Goal: Transaction & Acquisition: Purchase product/service

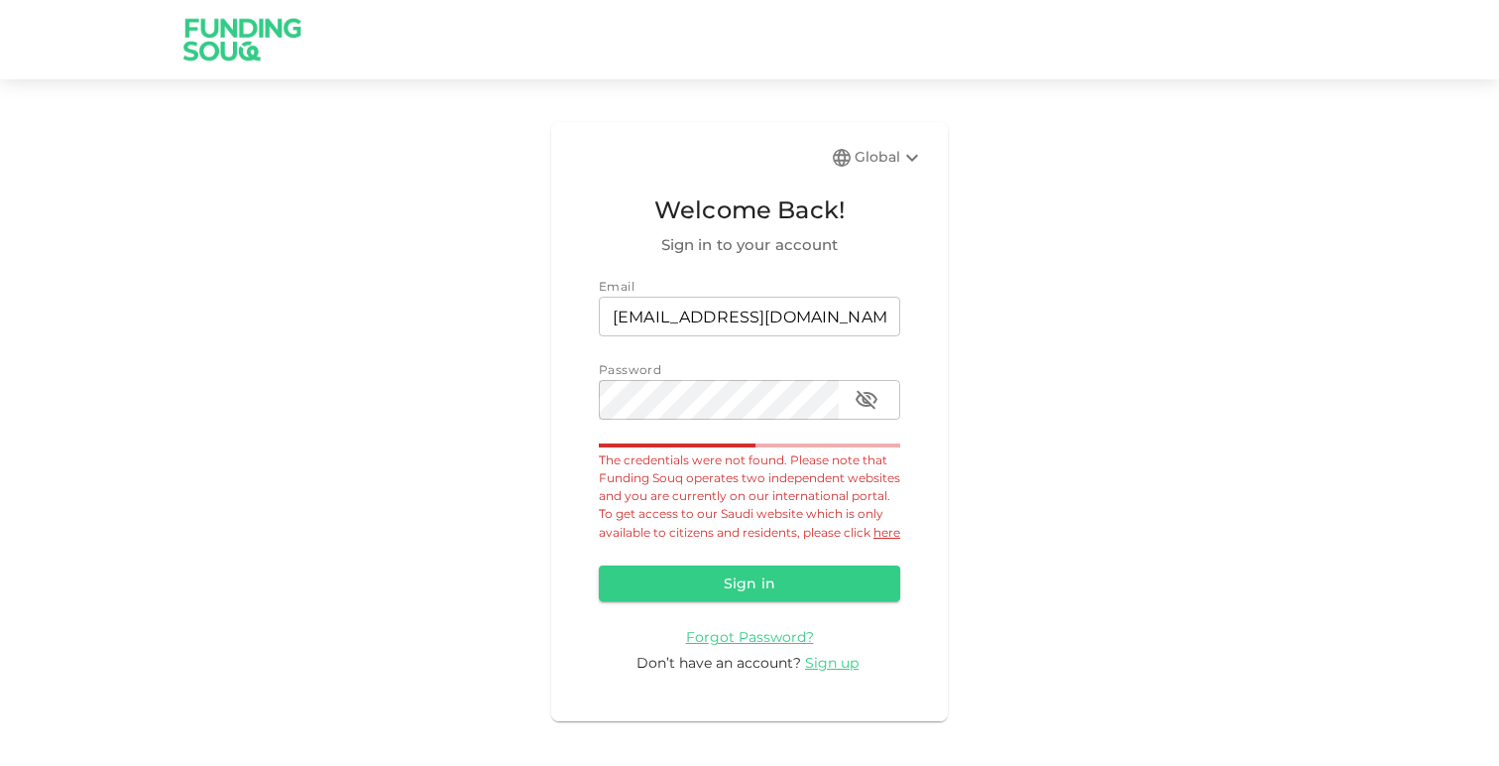
click at [860, 159] on div "Global" at bounding box center [889, 158] width 69 height 24
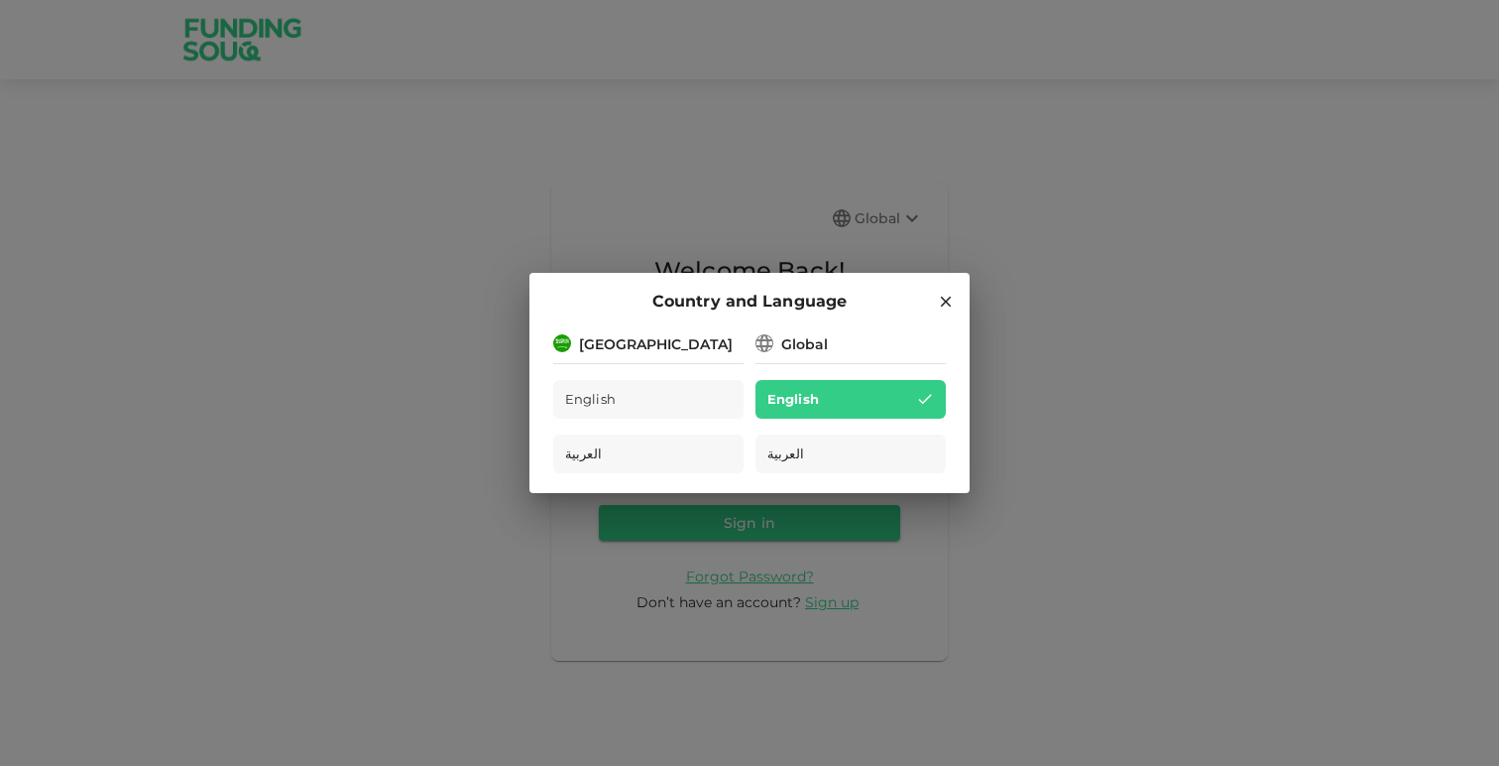
click at [941, 302] on icon at bounding box center [946, 302] width 18 height 18
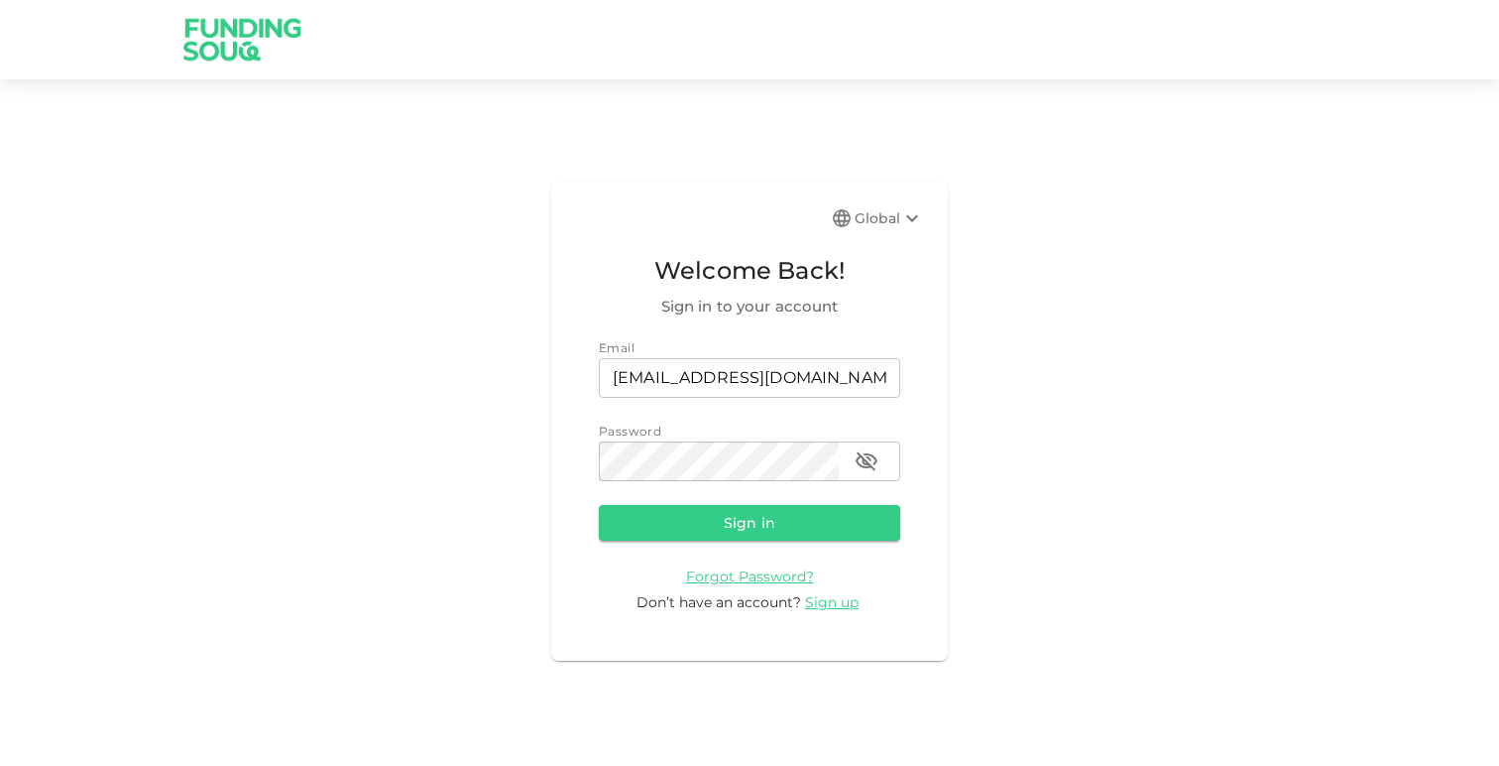
click at [910, 220] on icon at bounding box center [912, 218] width 12 height 7
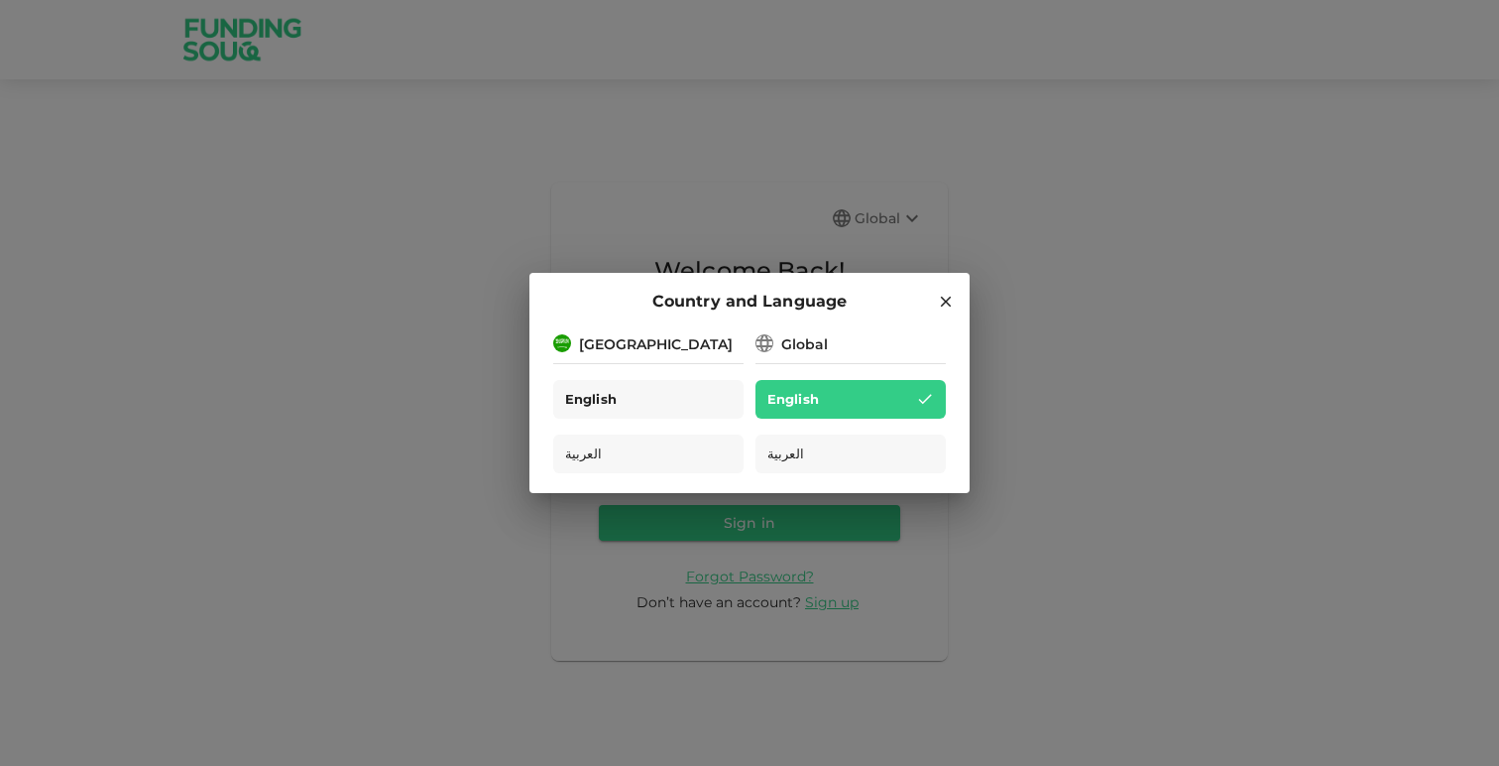
click at [642, 394] on div "English" at bounding box center [648, 399] width 190 height 39
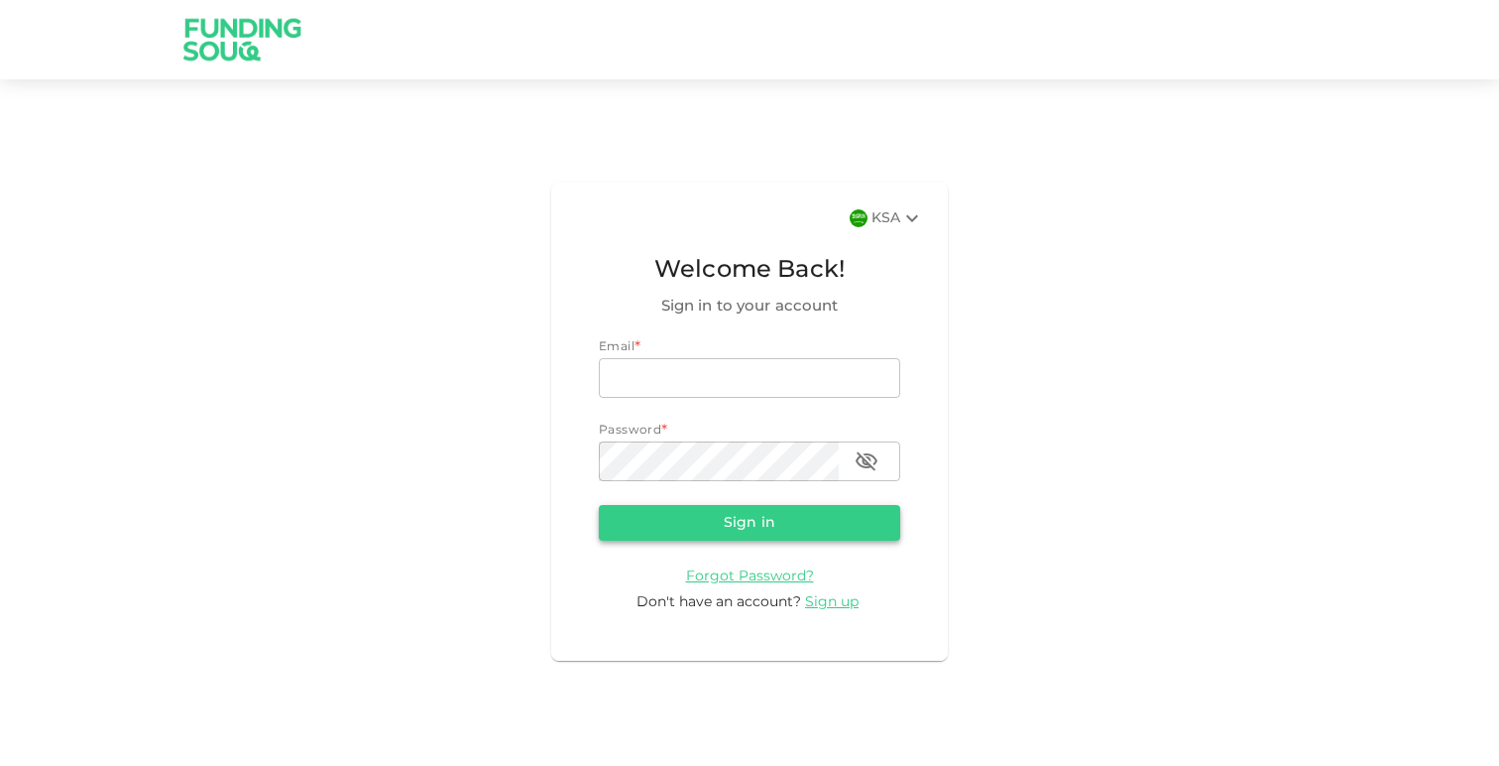
type input "[EMAIL_ADDRESS][DOMAIN_NAME]"
click at [707, 515] on button "Sign in" at bounding box center [749, 523] width 301 height 36
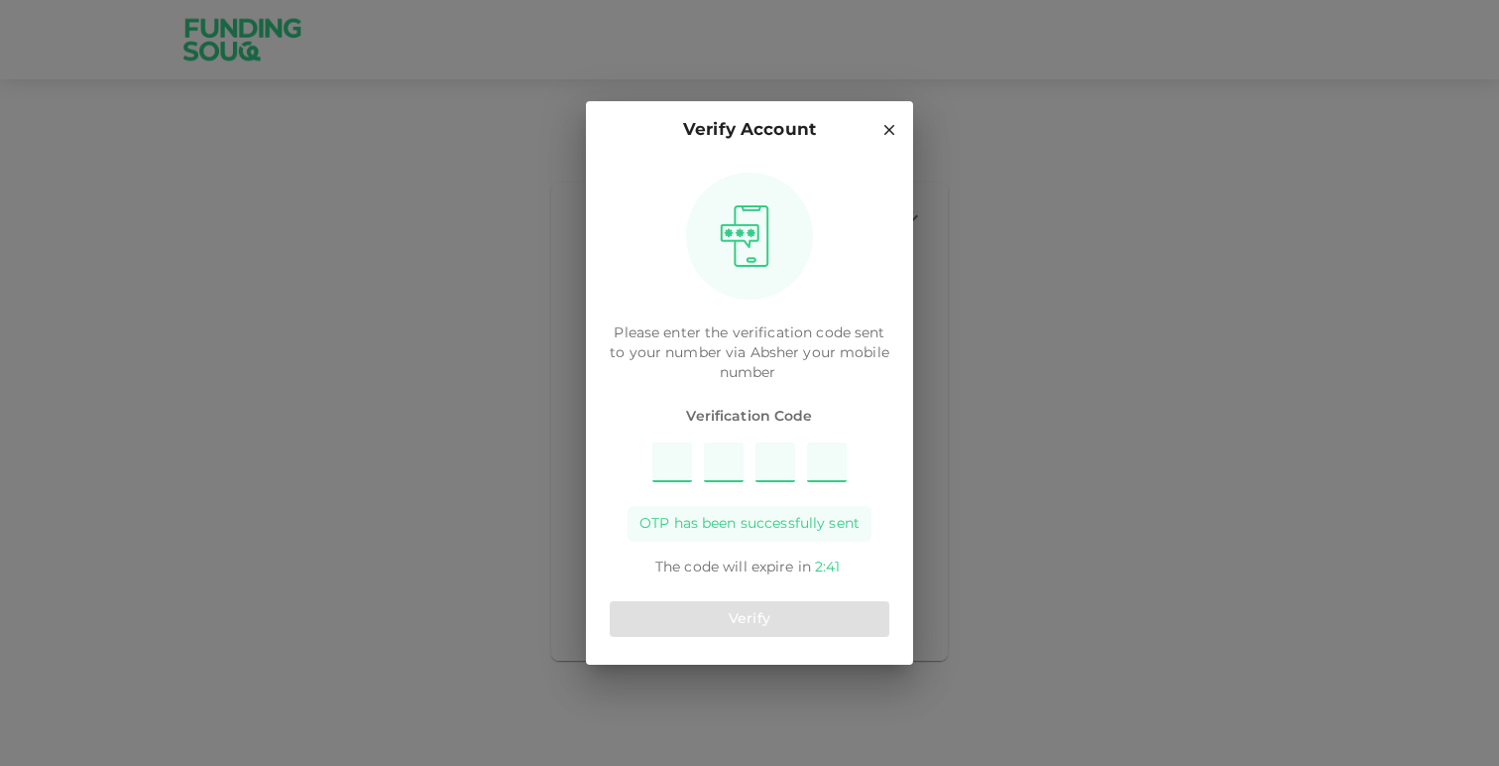
type input "6"
type input "1"
type input "8"
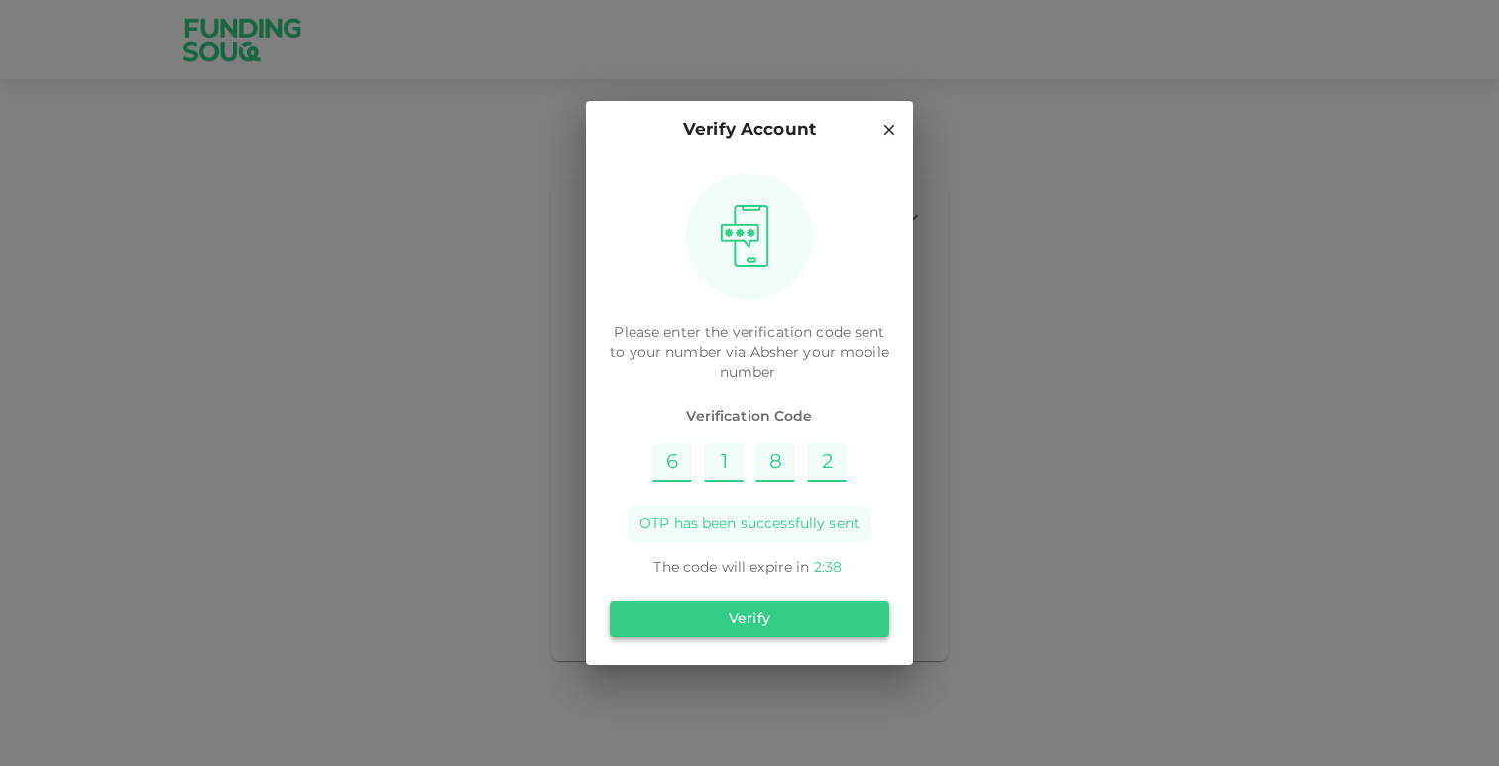
type input "2"
click at [776, 603] on button "Verify" at bounding box center [750, 619] width 280 height 36
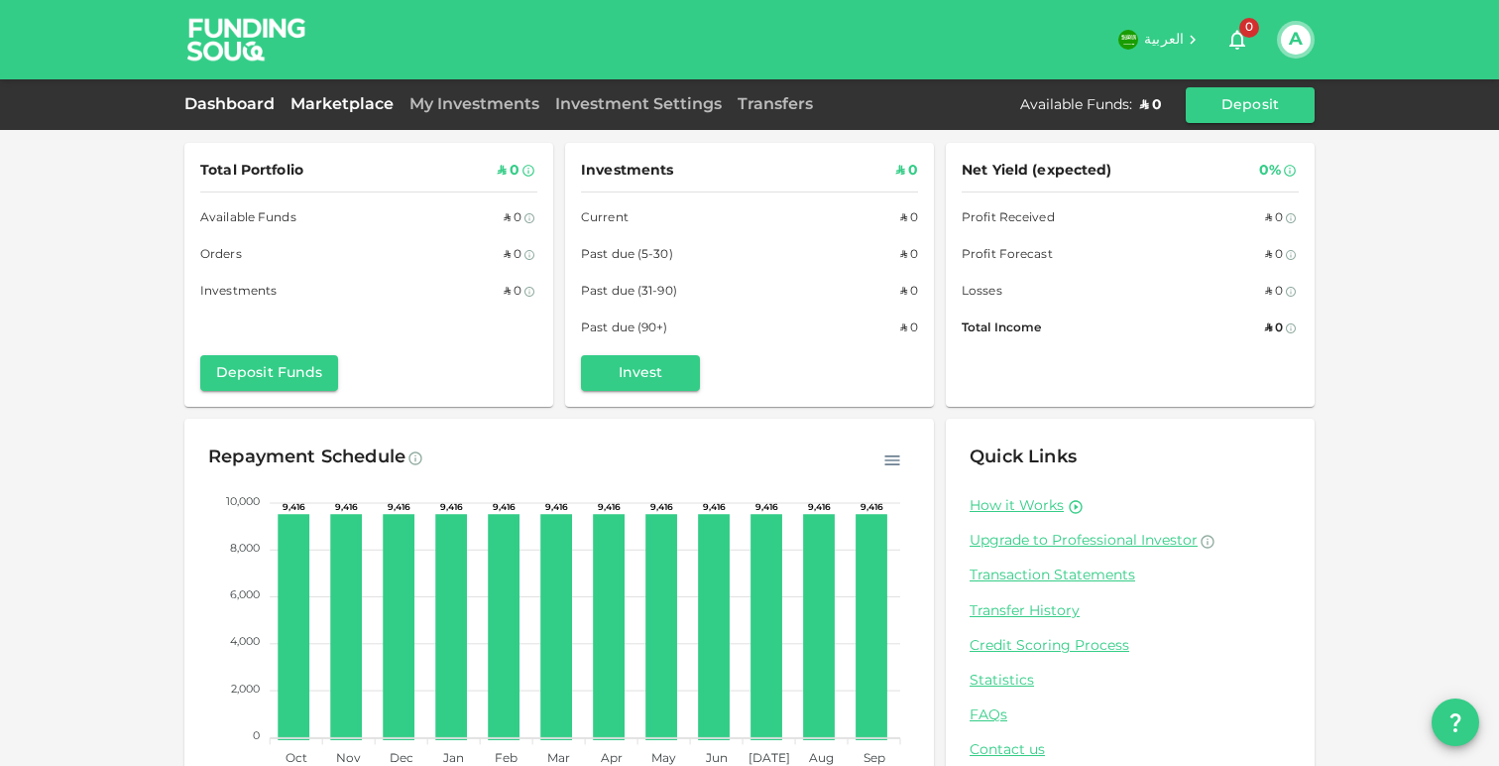
click at [361, 100] on link "Marketplace" at bounding box center [342, 104] width 119 height 15
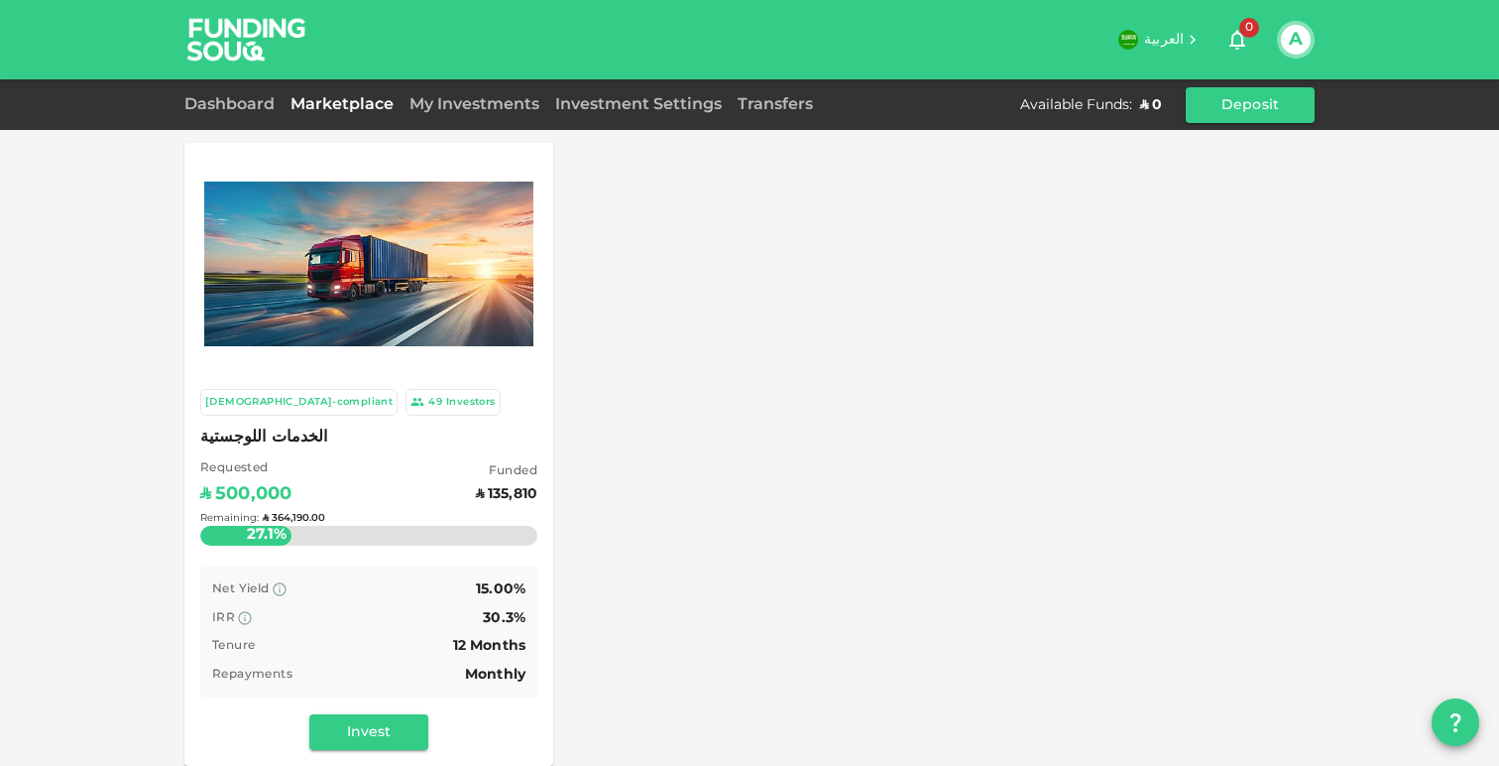
click at [426, 490] on div "Remaining : ʢ 364,190.00" at bounding box center [368, 518] width 337 height 78
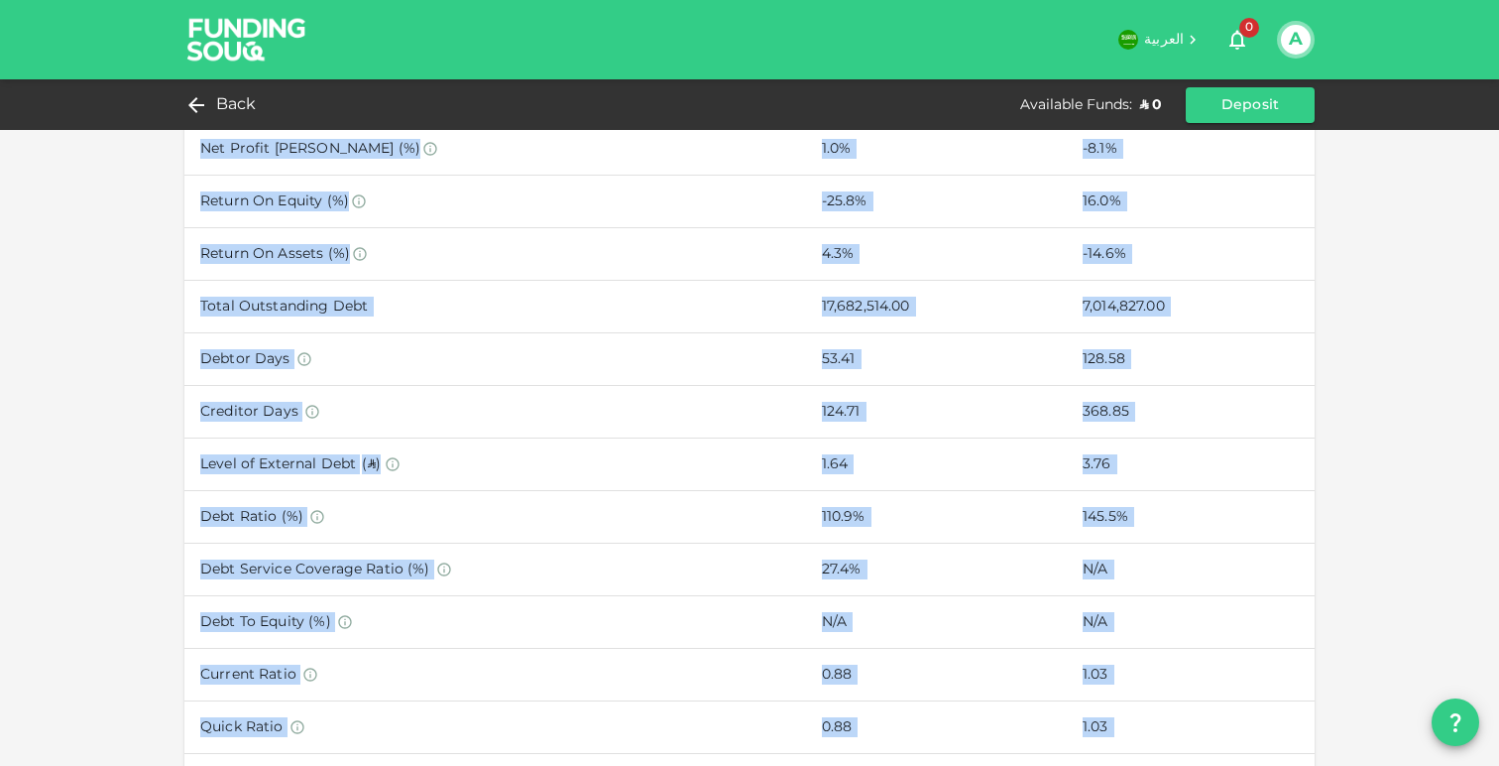
scroll to position [1223, 0]
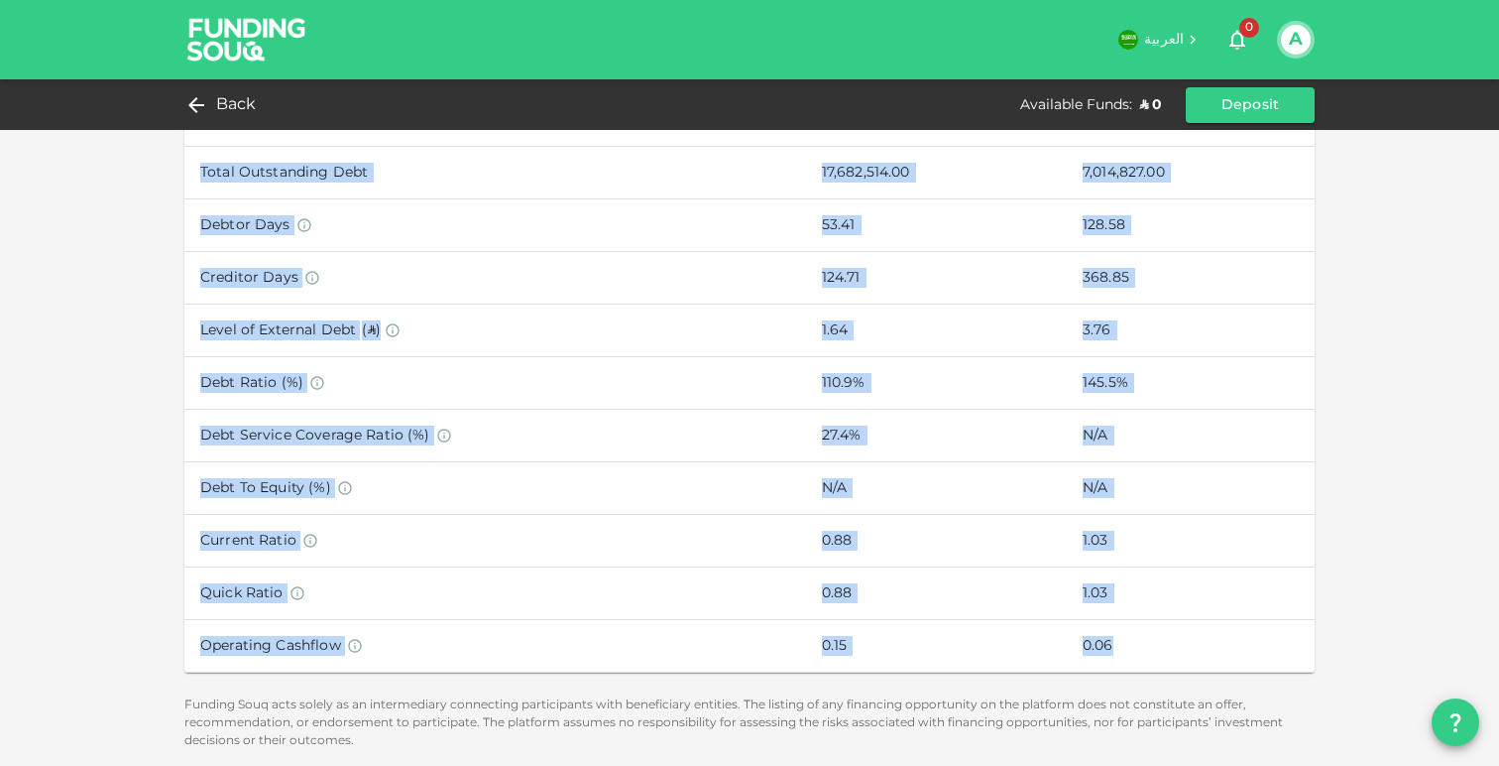
drag, startPoint x: 572, startPoint y: 201, endPoint x: 1126, endPoint y: 652, distance: 713.4
copy div "loremip dolorsita Consectet a 092,512 Elitse d 121,164 27.8% Eiusmodte : i 328,…"
